Goal: Information Seeking & Learning: Find specific page/section

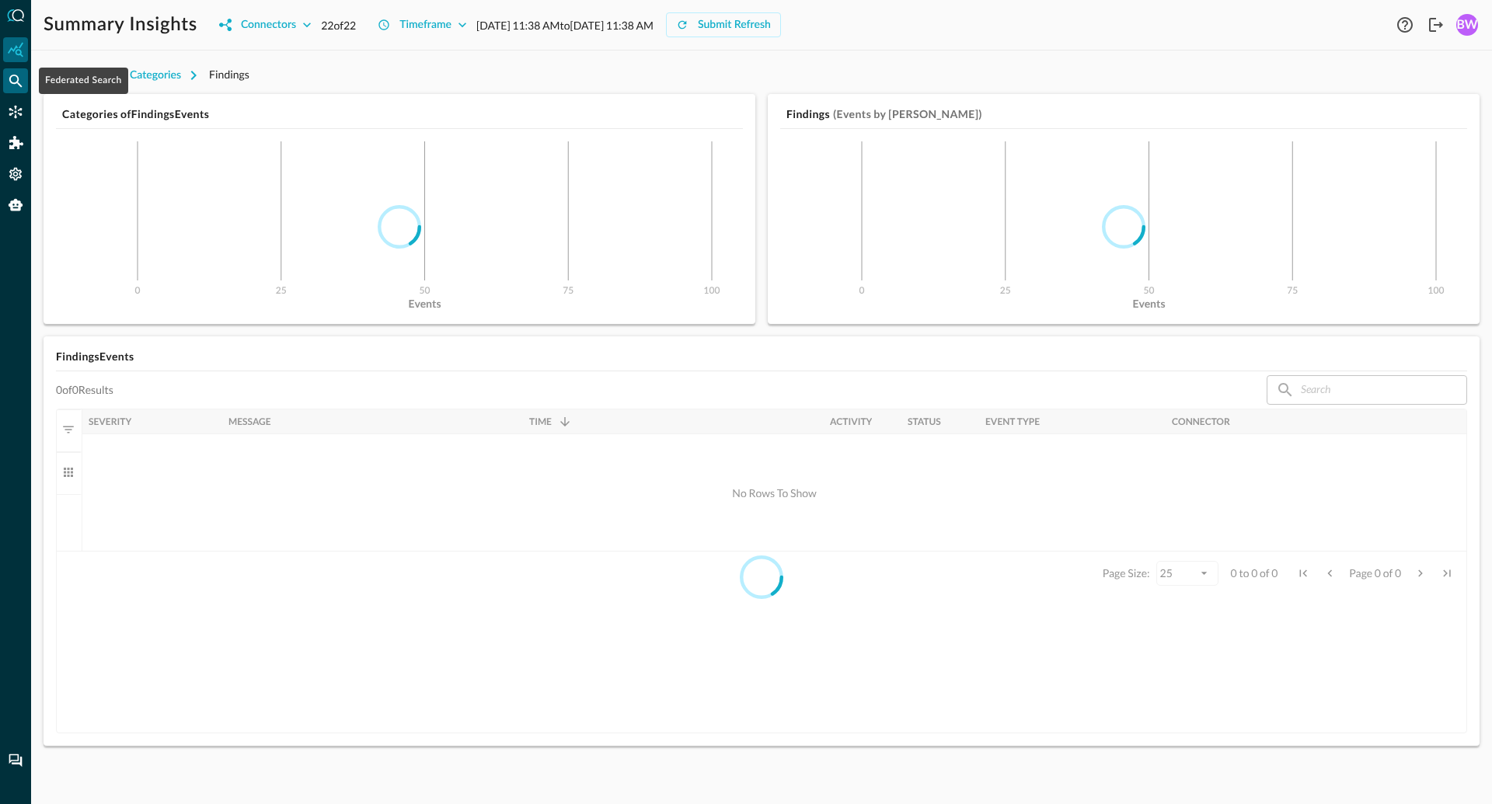
click at [19, 79] on icon "Federated Search" at bounding box center [16, 81] width 16 height 16
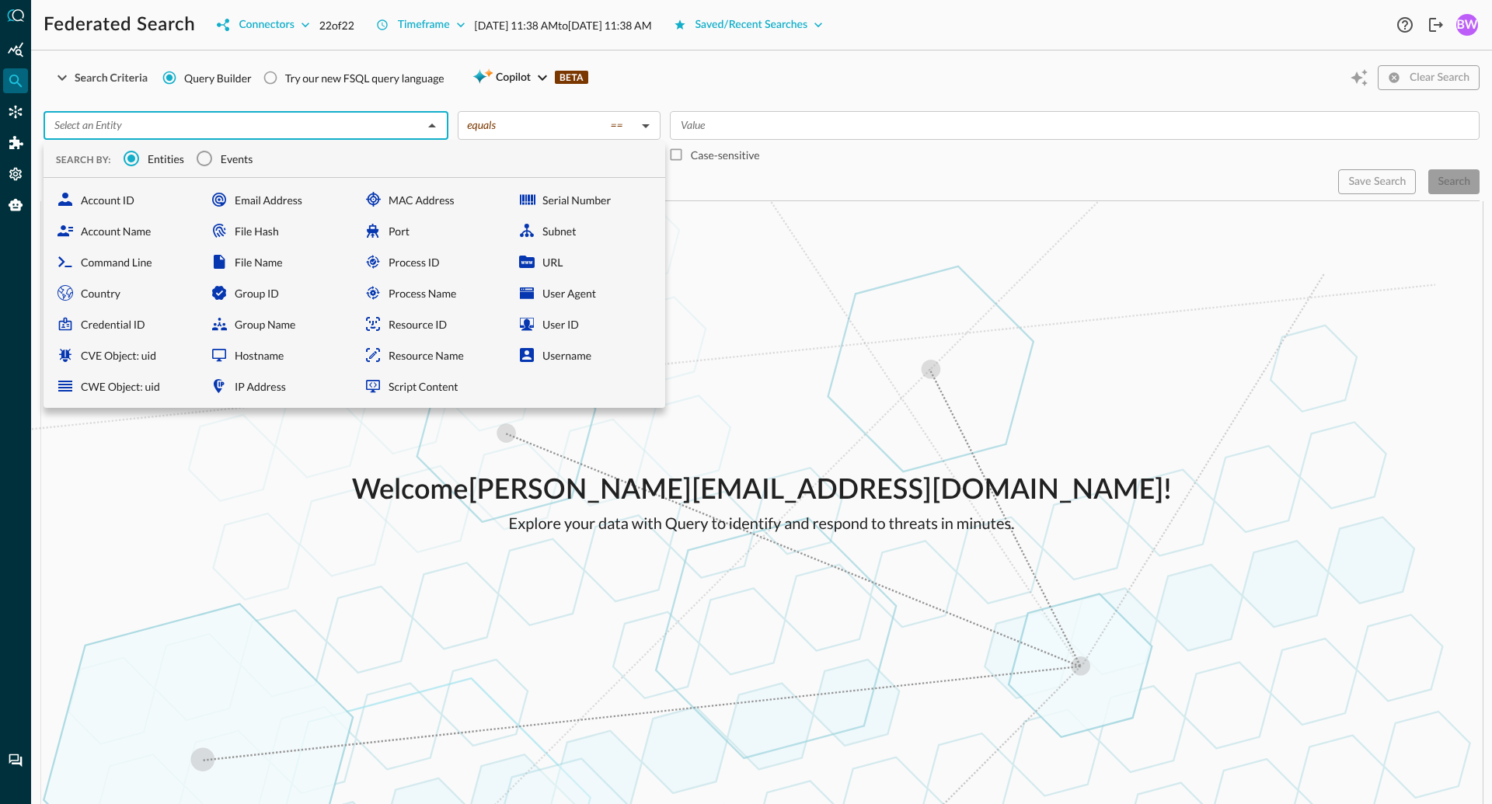
click at [257, 121] on input "text" at bounding box center [233, 125] width 370 height 19
click at [214, 157] on input "Events" at bounding box center [204, 158] width 33 height 33
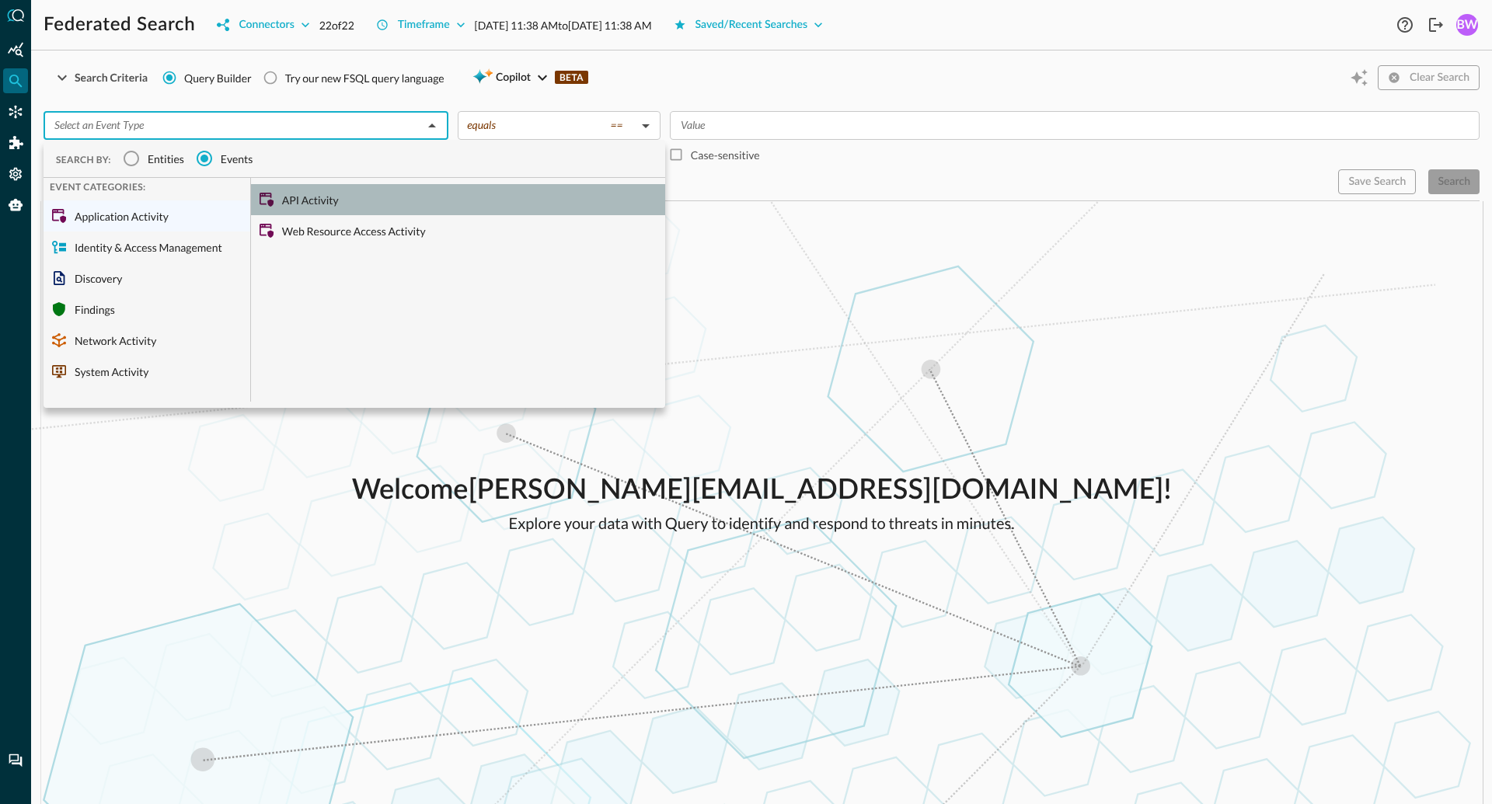
click at [304, 208] on div "API Activity" at bounding box center [458, 199] width 414 height 31
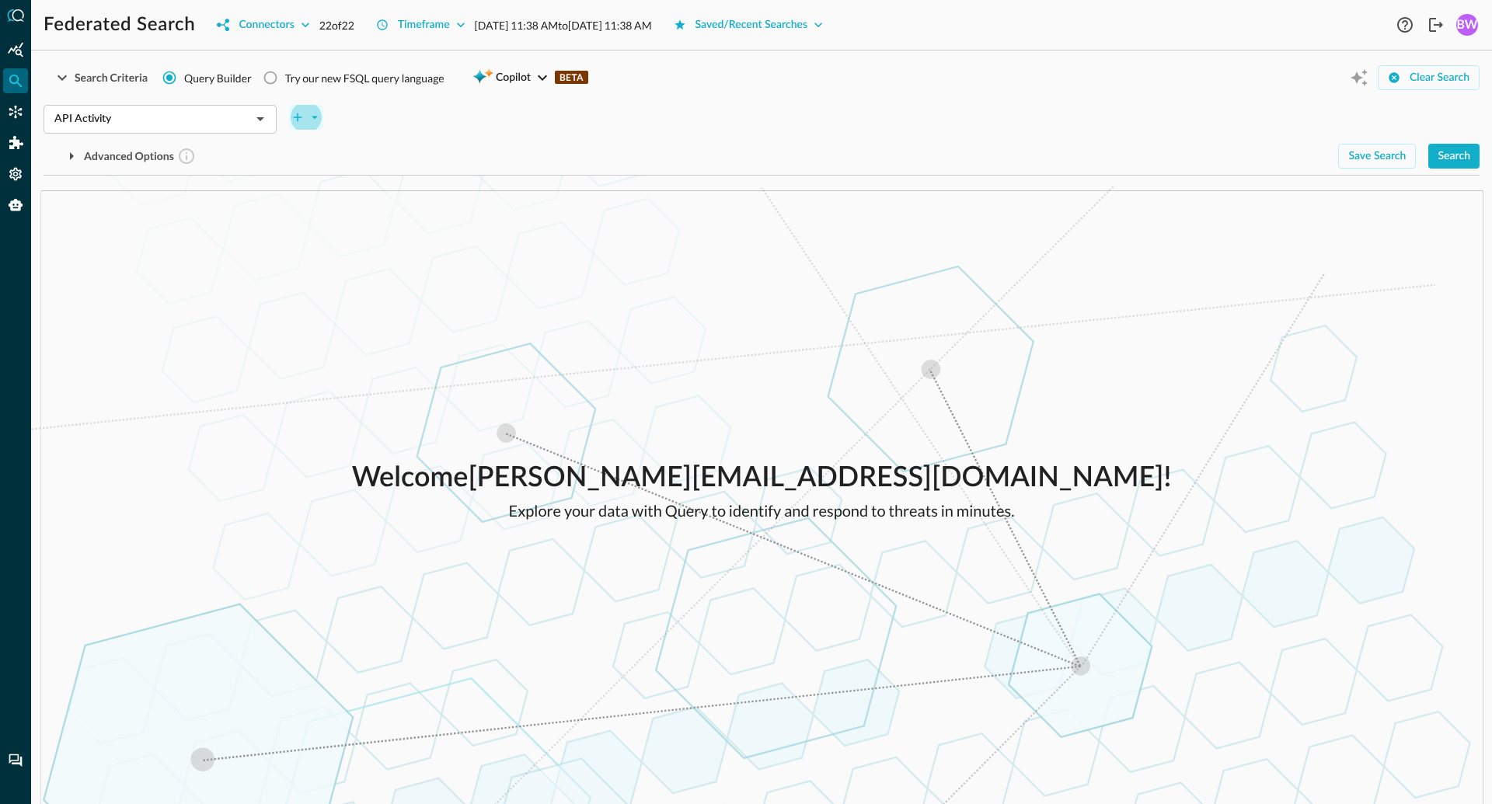
click at [315, 113] on icon "plus-arrow-button" at bounding box center [315, 117] width 14 height 14
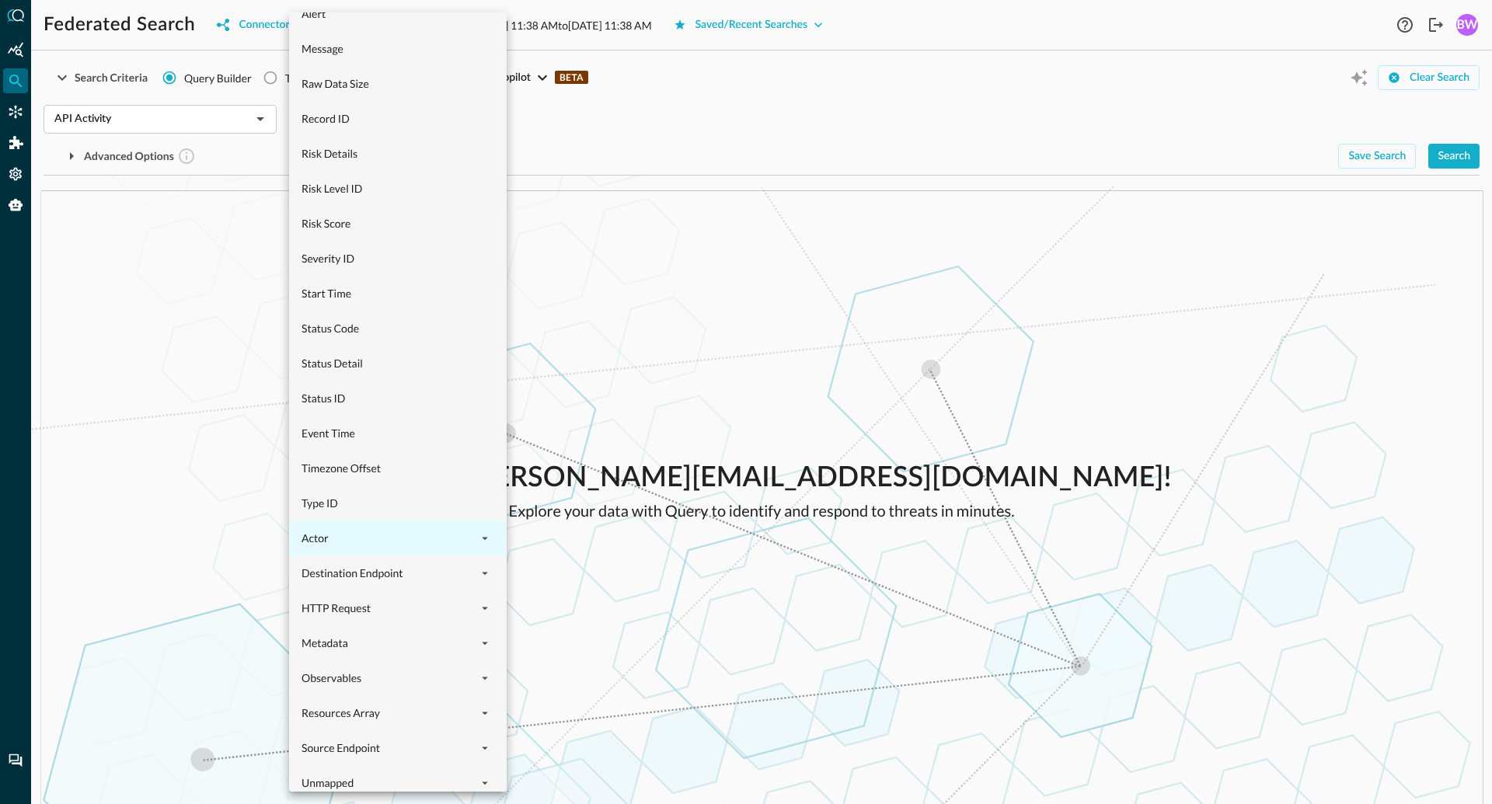
scroll to position [567, 0]
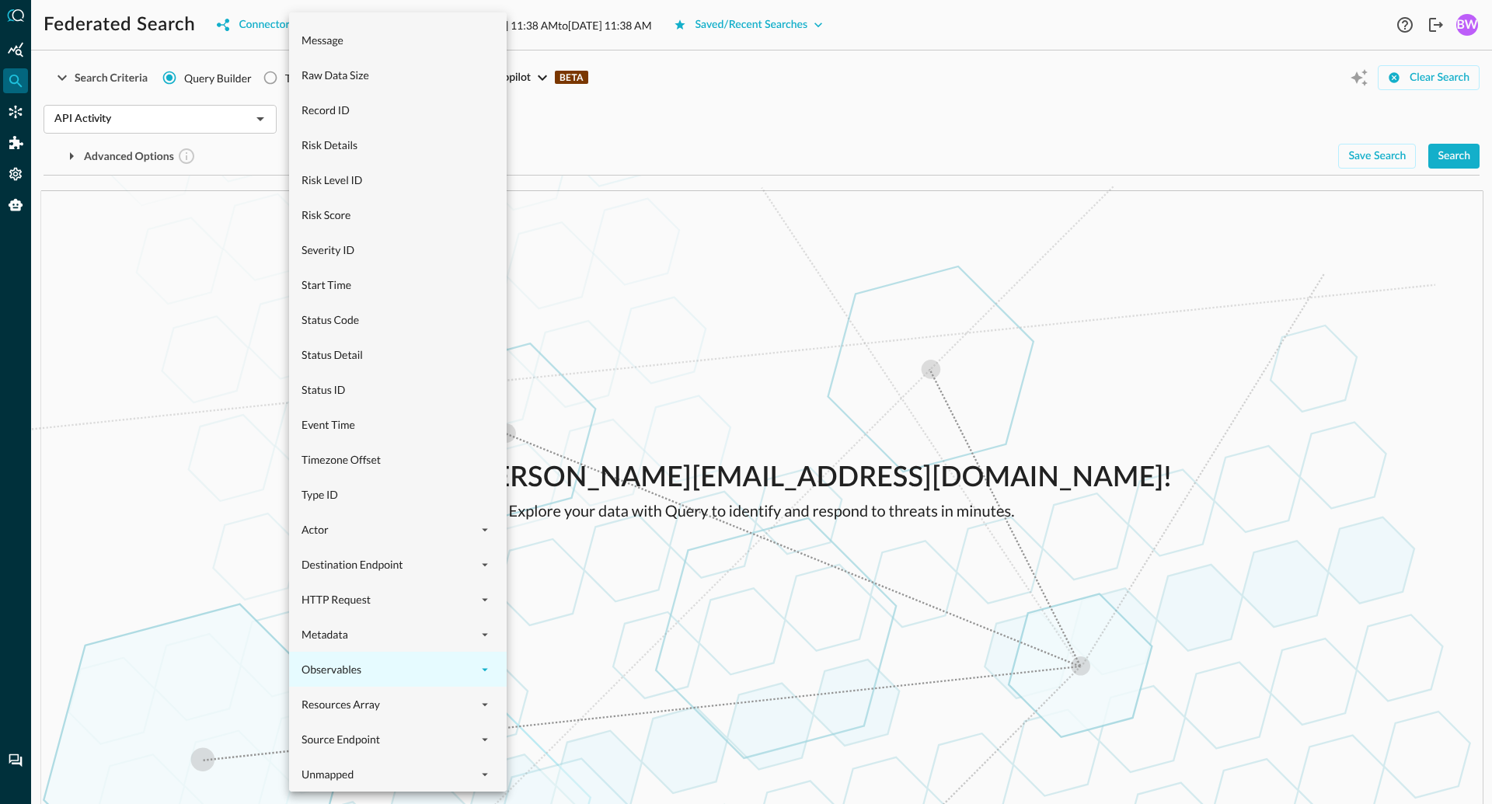
click at [480, 668] on icon "expand" at bounding box center [485, 670] width 14 height 14
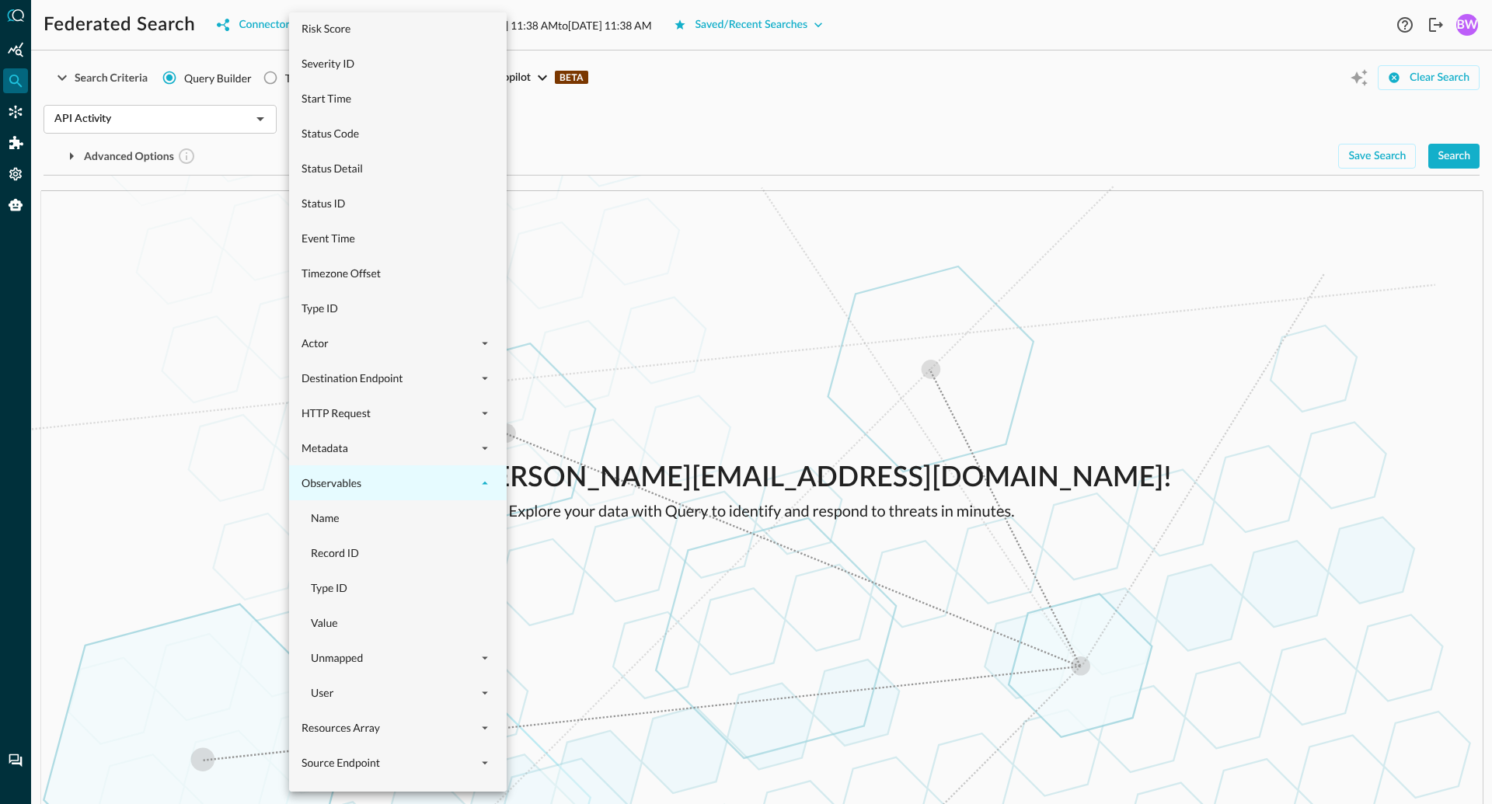
scroll to position [776, 0]
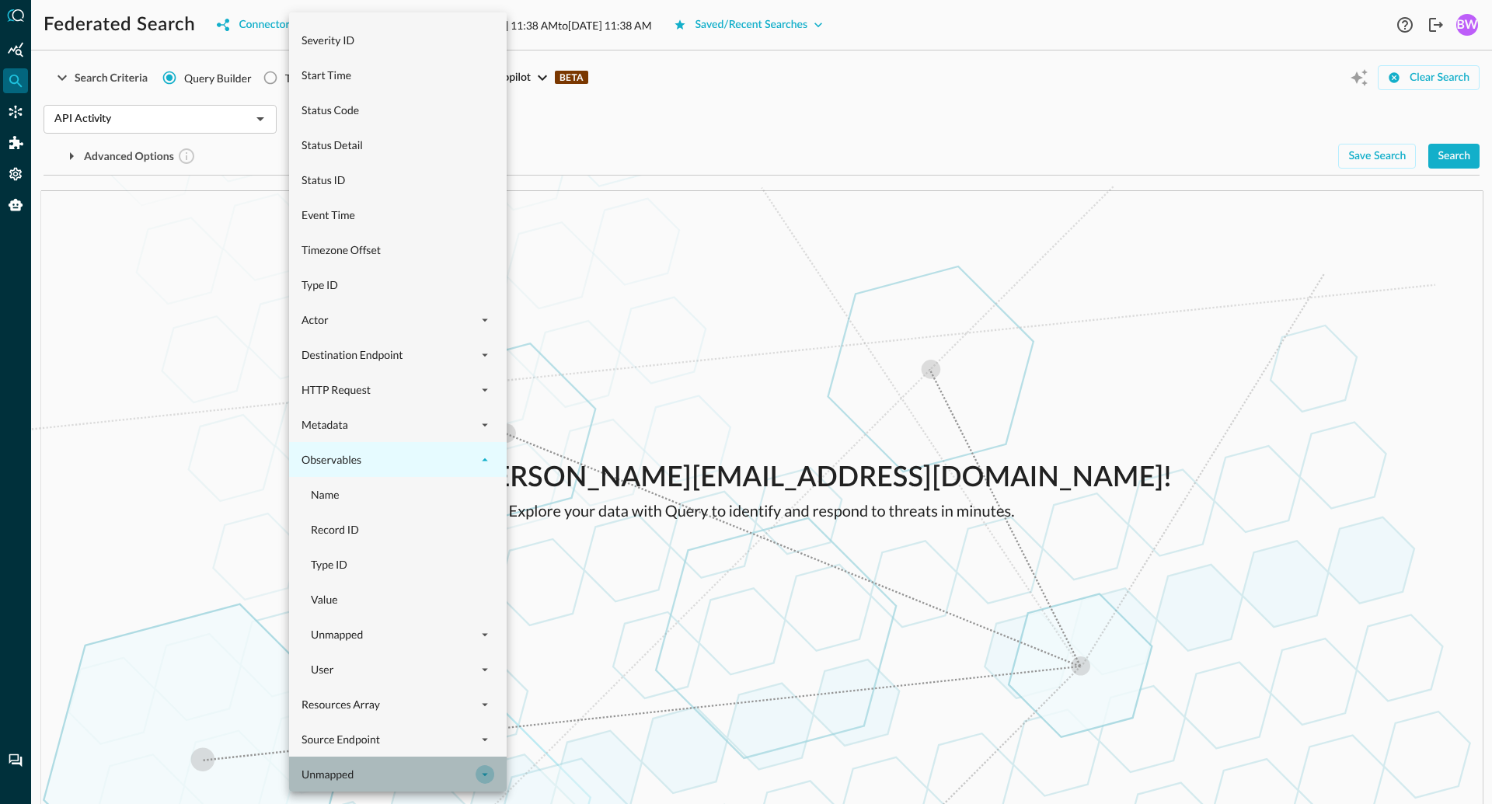
click at [487, 769] on icon "expand" at bounding box center [485, 775] width 14 height 14
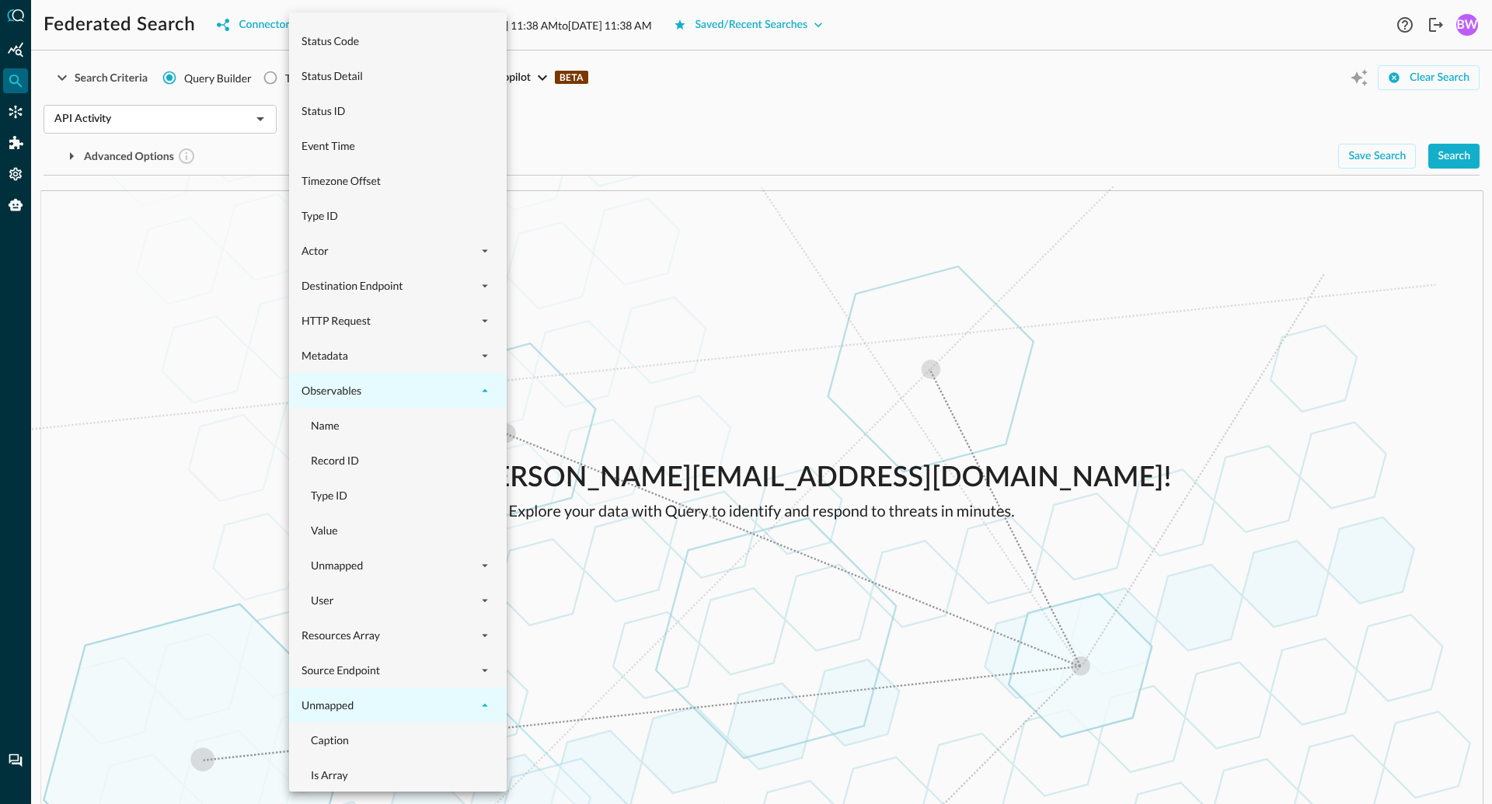
scroll to position [916, 0]
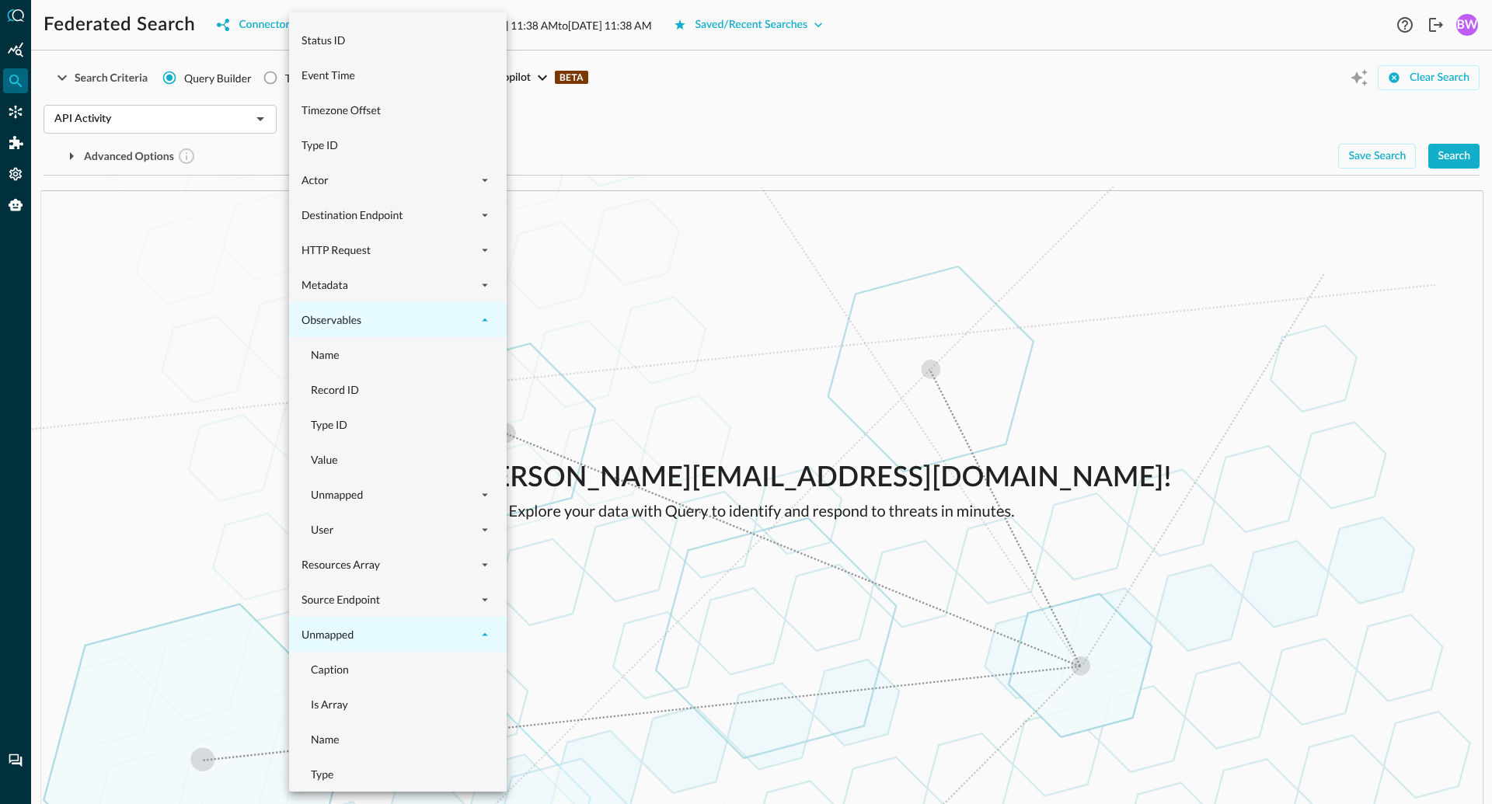
click at [260, 529] on div at bounding box center [746, 402] width 1492 height 804
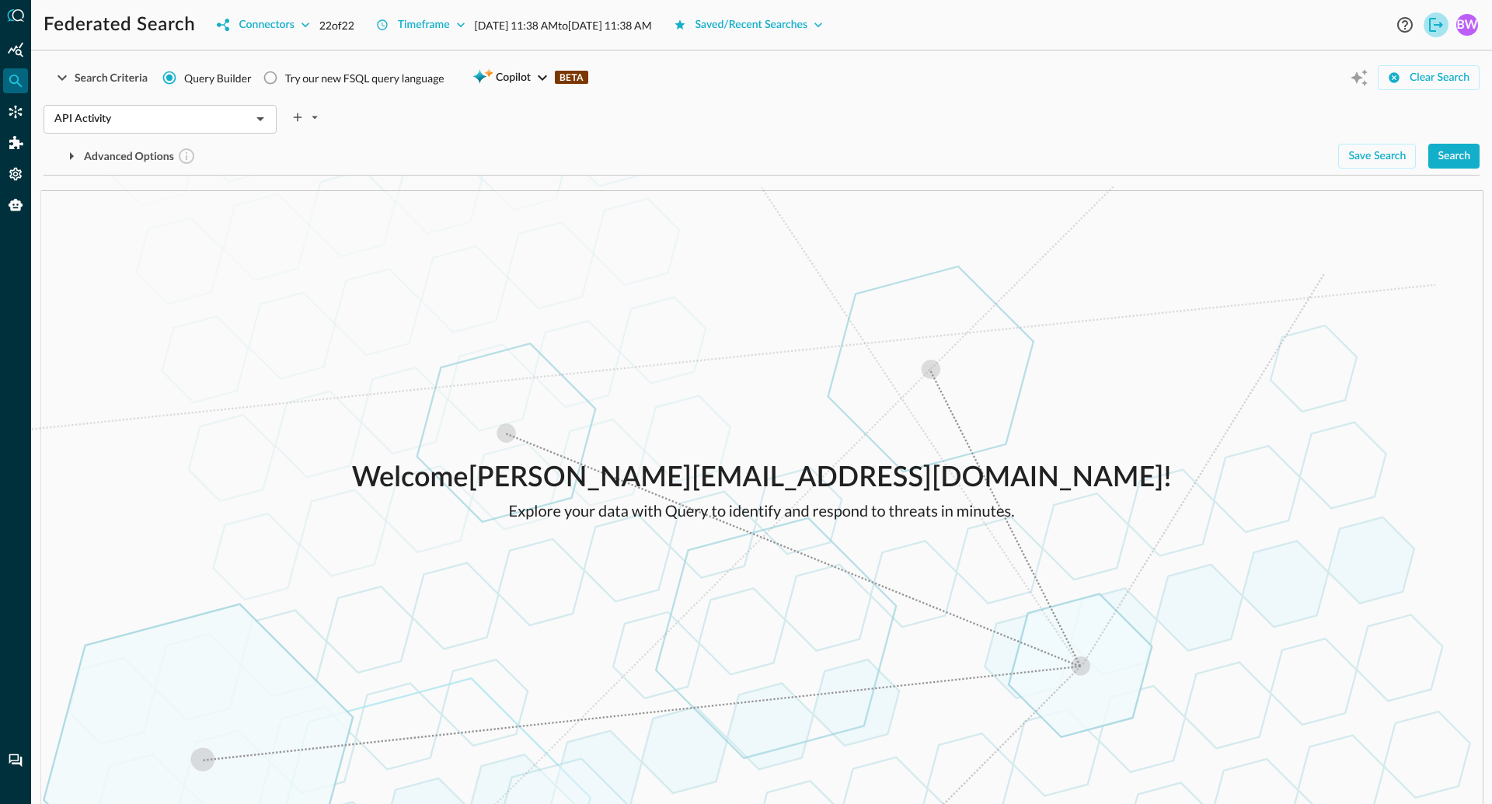
click at [1441, 29] on icon "Logout" at bounding box center [1436, 25] width 19 height 19
